Goal: Use online tool/utility

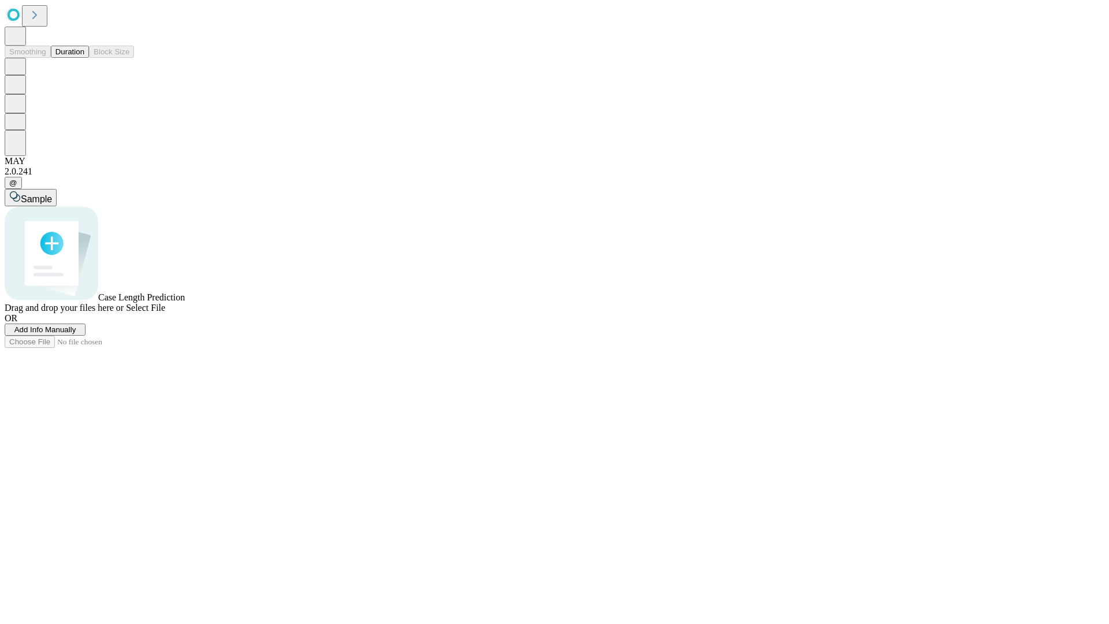
click at [84, 58] on button "Duration" at bounding box center [70, 52] width 38 height 12
click at [165, 313] on span "Select File" at bounding box center [145, 308] width 39 height 10
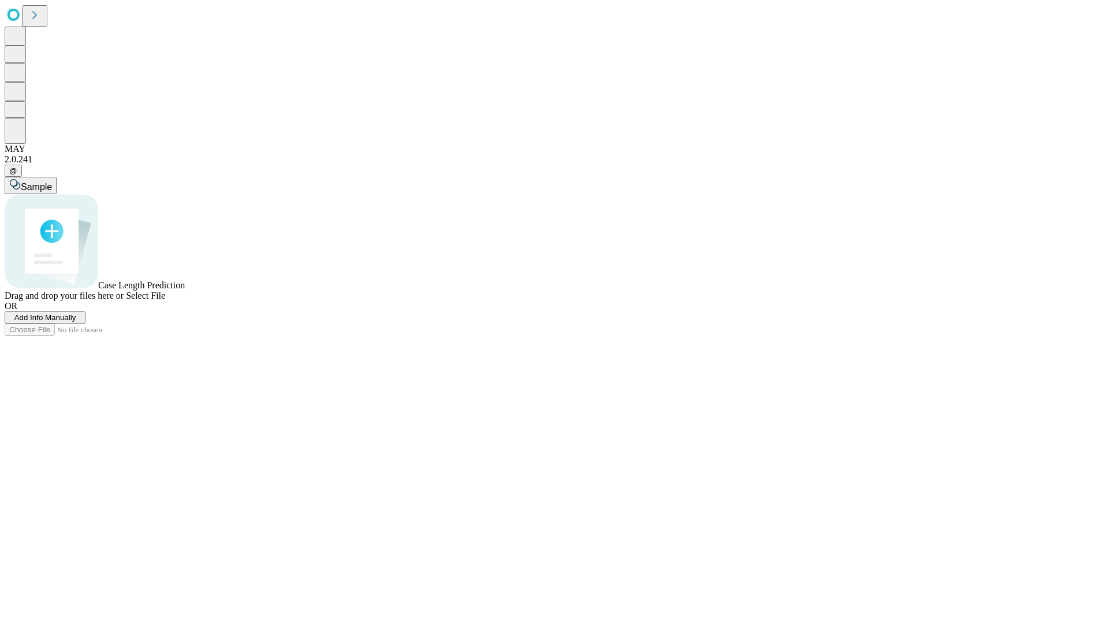
click at [165, 300] on span "Select File" at bounding box center [145, 296] width 39 height 10
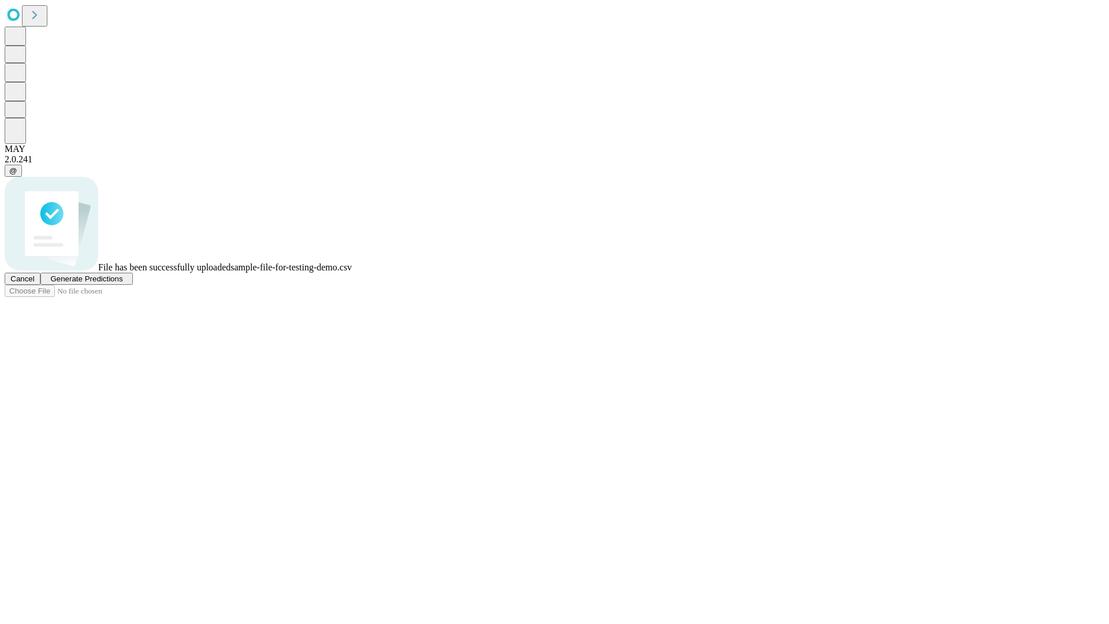
click at [122, 283] on span "Generate Predictions" at bounding box center [86, 278] width 72 height 9
